Goal: Information Seeking & Learning: Learn about a topic

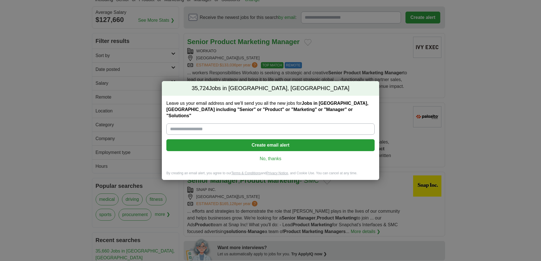
click at [270, 157] on link "No, thanks" at bounding box center [270, 159] width 199 height 6
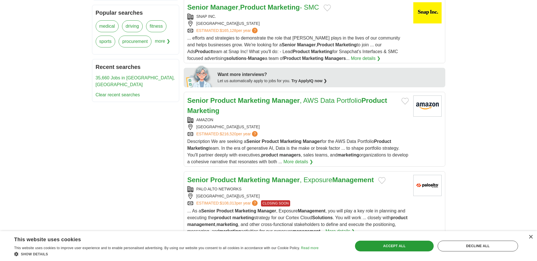
scroll to position [255, 0]
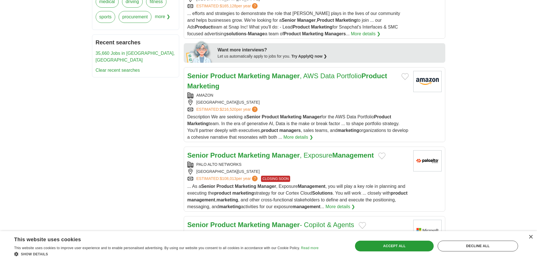
click at [305, 134] on link "More details ❯" at bounding box center [298, 137] width 30 height 7
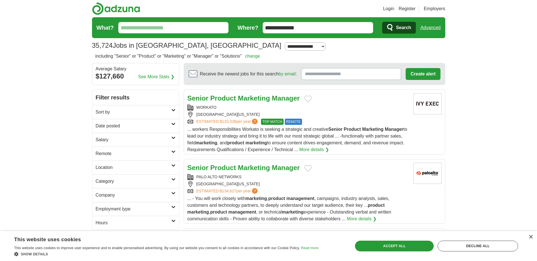
scroll to position [28, 0]
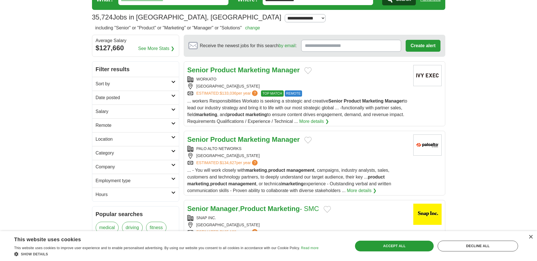
click at [163, 152] on h2 "Category" at bounding box center [134, 153] width 76 height 7
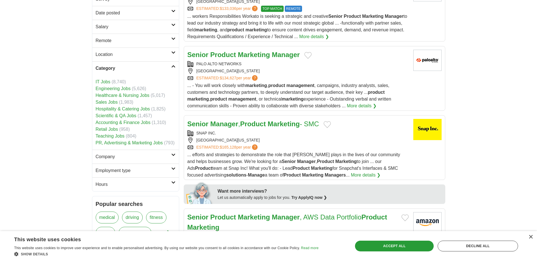
scroll to position [141, 0]
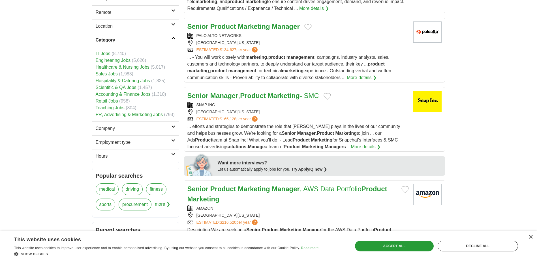
click at [114, 115] on link "PR, Advertising & Marketing Jobs" at bounding box center [129, 114] width 67 height 5
